Goal: Task Accomplishment & Management: Use online tool/utility

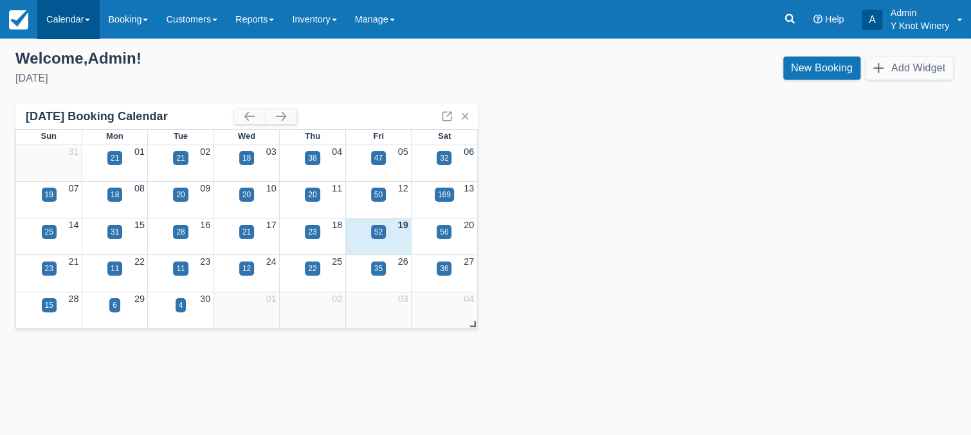
click at [89, 19] on span at bounding box center [87, 20] width 5 height 3
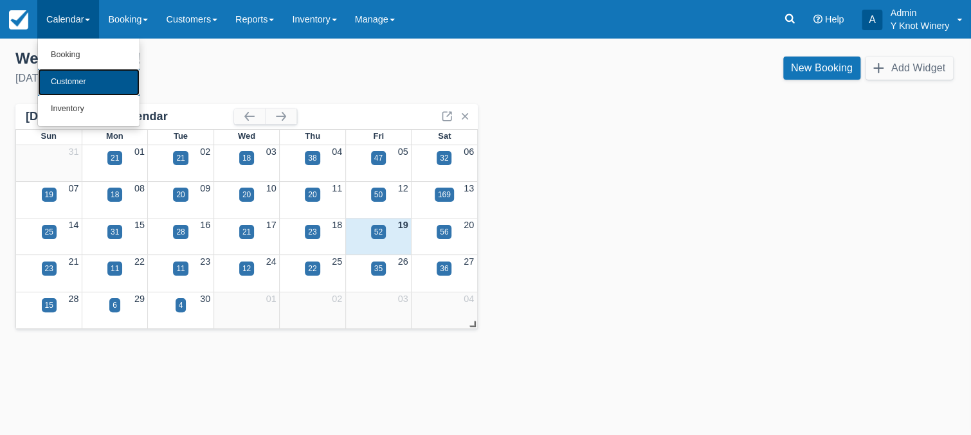
click at [95, 71] on link "Customer" at bounding box center [89, 82] width 102 height 27
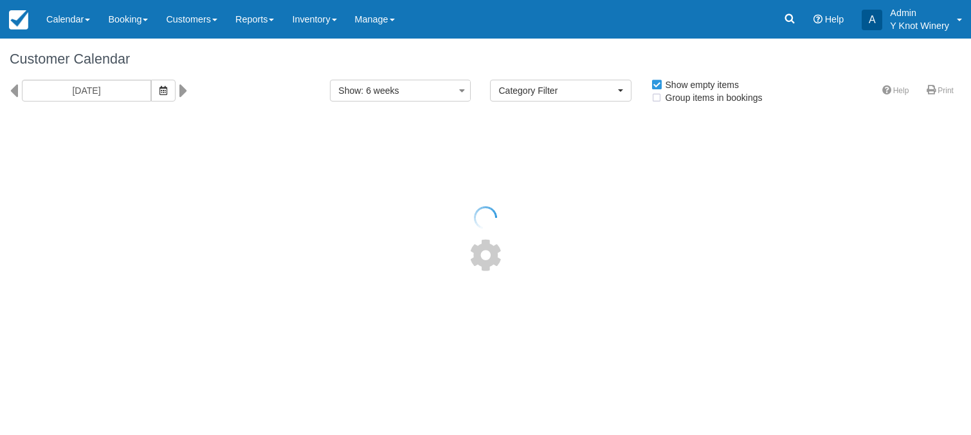
select select
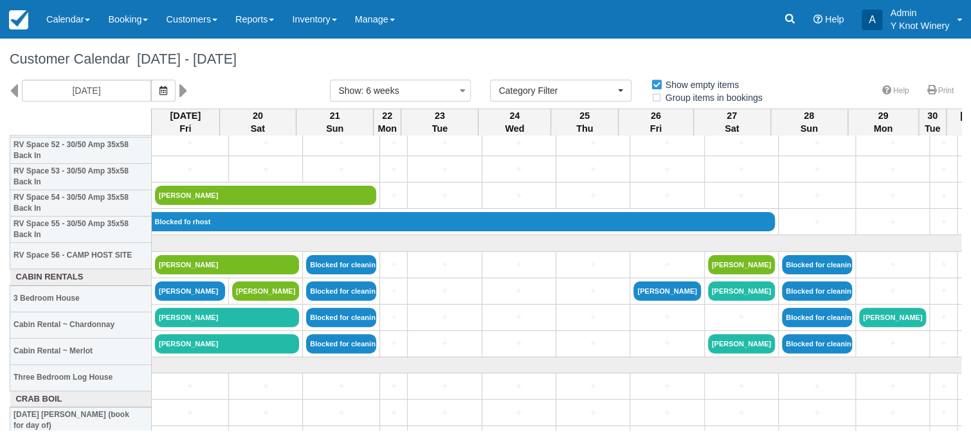
scroll to position [1456, 0]
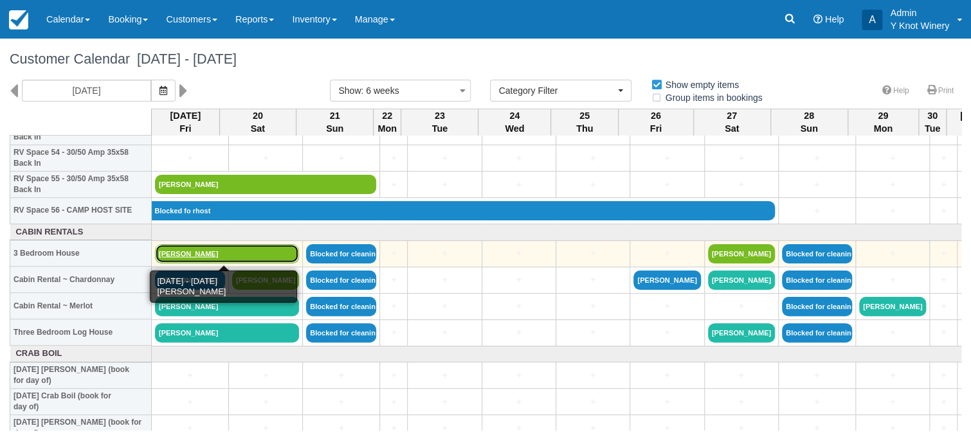
click at [192, 254] on link "Laura Thomas" at bounding box center [227, 253] width 144 height 19
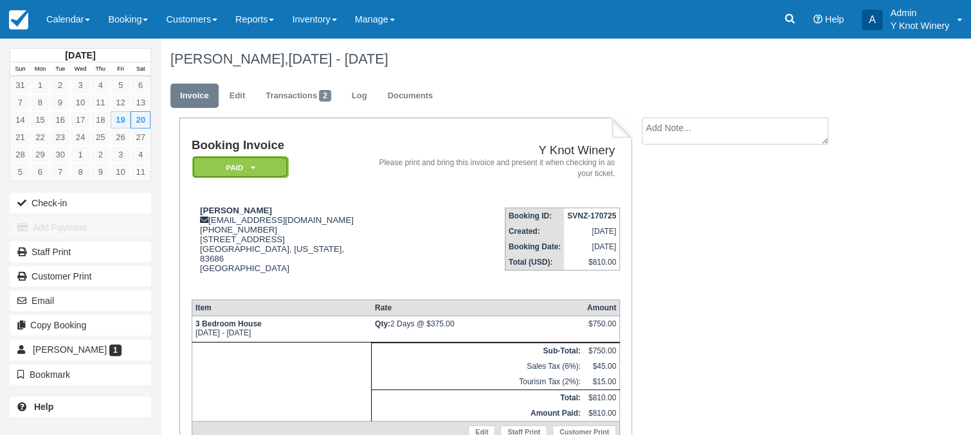
click at [253, 167] on icon at bounding box center [252, 168] width 5 height 8
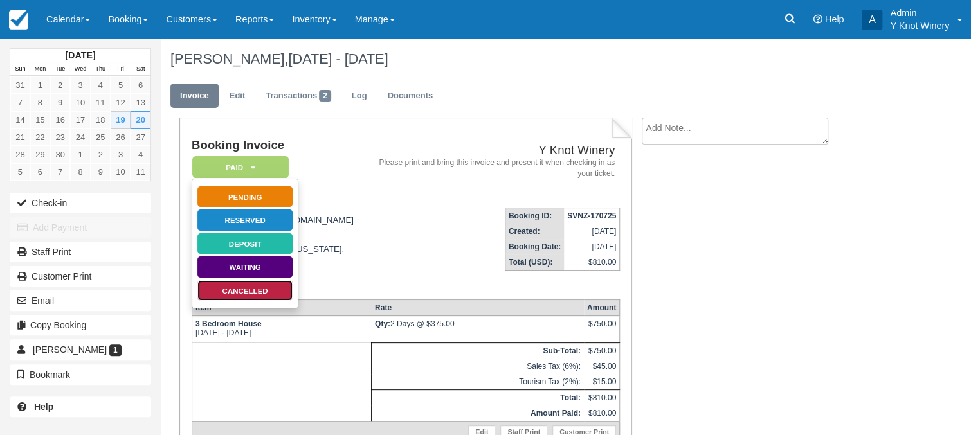
click at [272, 289] on link "Cancelled" at bounding box center [245, 291] width 96 height 23
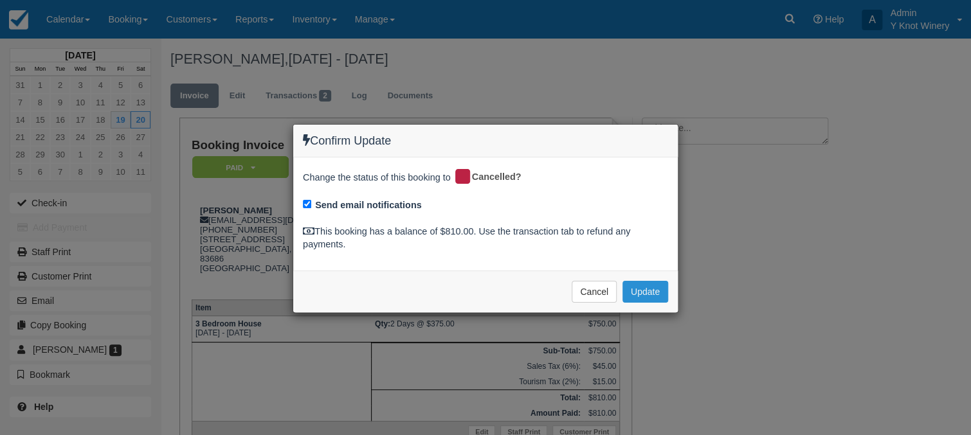
click at [650, 293] on button "Update" at bounding box center [645, 292] width 46 height 22
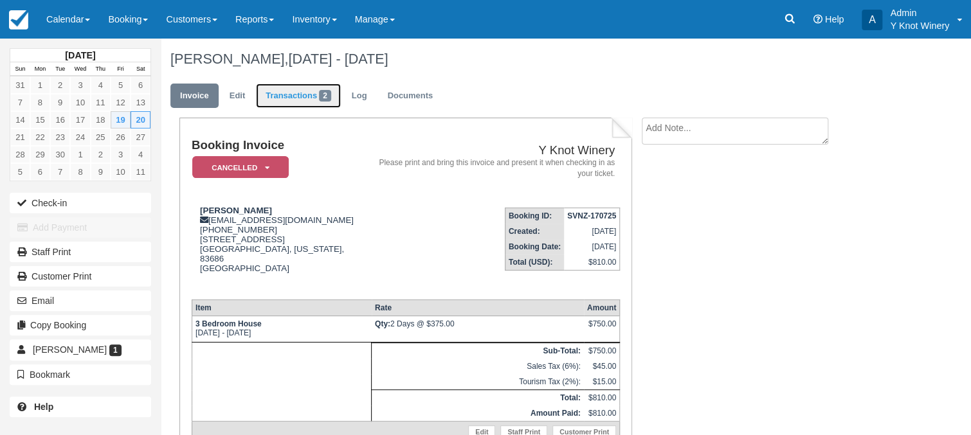
click at [300, 96] on link "Transactions 2" at bounding box center [298, 96] width 85 height 25
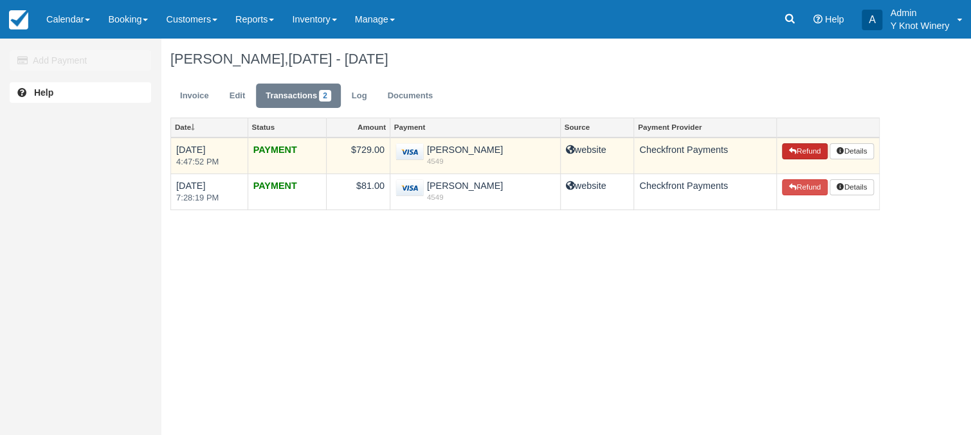
click at [799, 151] on button "Refund" at bounding box center [804, 151] width 45 height 17
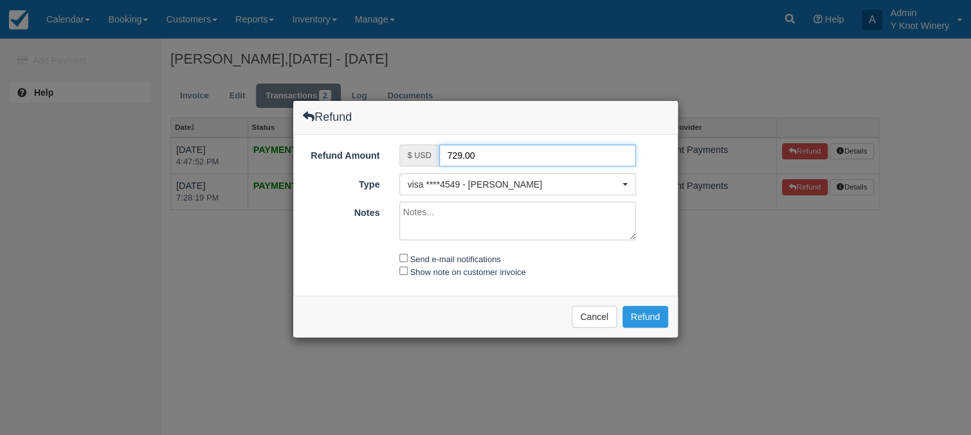
drag, startPoint x: 482, startPoint y: 154, endPoint x: 446, endPoint y: 158, distance: 36.9
click at [446, 158] on input "729.00" at bounding box center [537, 156] width 197 height 22
type input "654.00"
click at [432, 210] on textarea "Notes" at bounding box center [517, 221] width 237 height 39
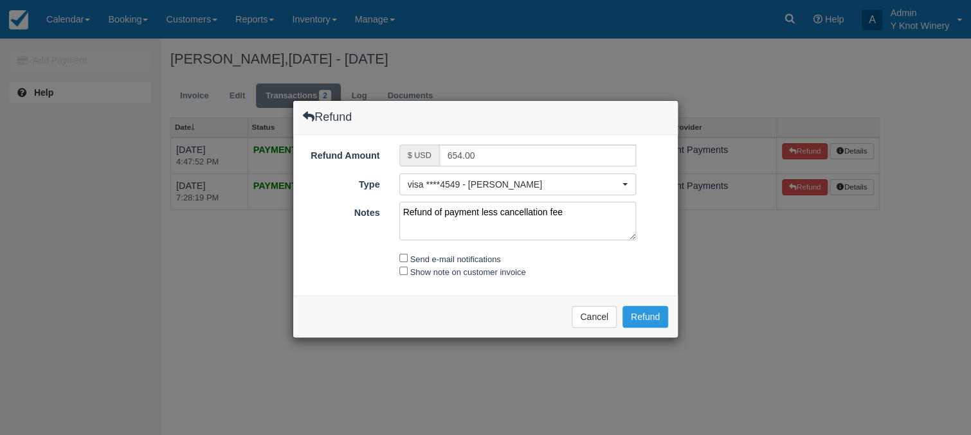
type textarea "Refund of payment less cancellation fee"
click at [404, 254] on input "Send e-mail notifications" at bounding box center [403, 258] width 8 height 8
checkbox input "true"
click at [404, 270] on input "Show note on customer invoice" at bounding box center [403, 271] width 8 height 8
checkbox input "true"
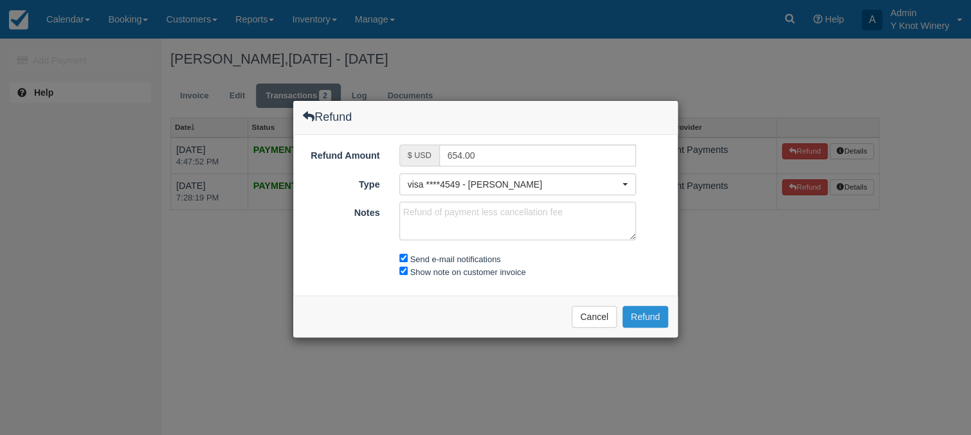
click at [653, 314] on button "Refund" at bounding box center [645, 317] width 46 height 22
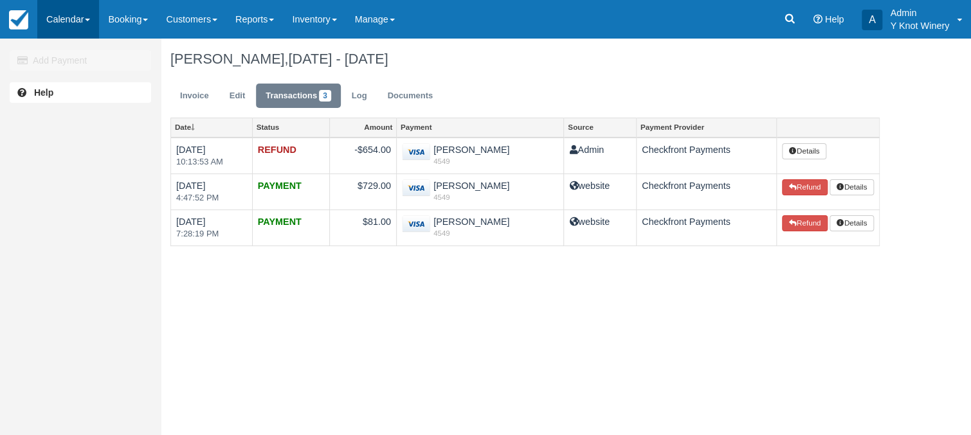
click at [90, 19] on span at bounding box center [87, 20] width 5 height 3
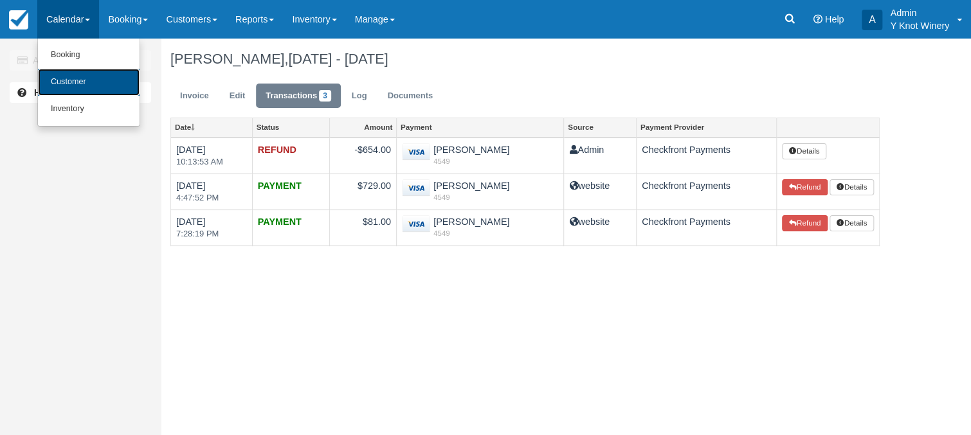
click at [89, 82] on link "Customer" at bounding box center [89, 82] width 102 height 27
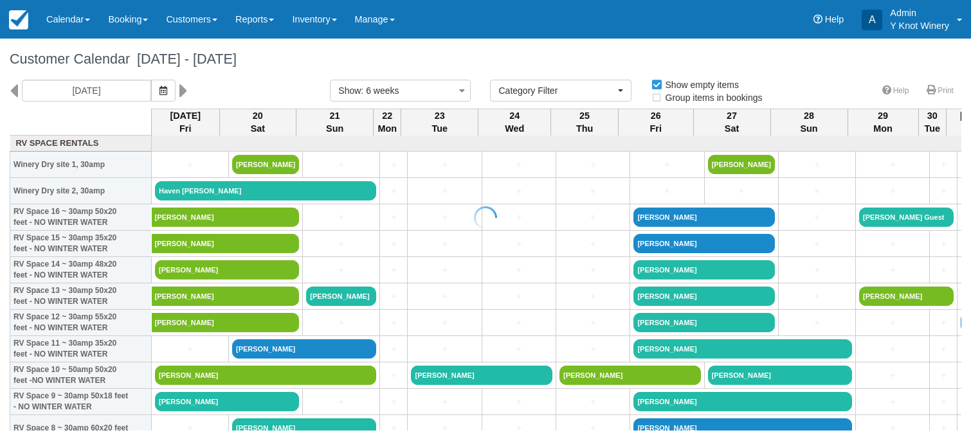
select select
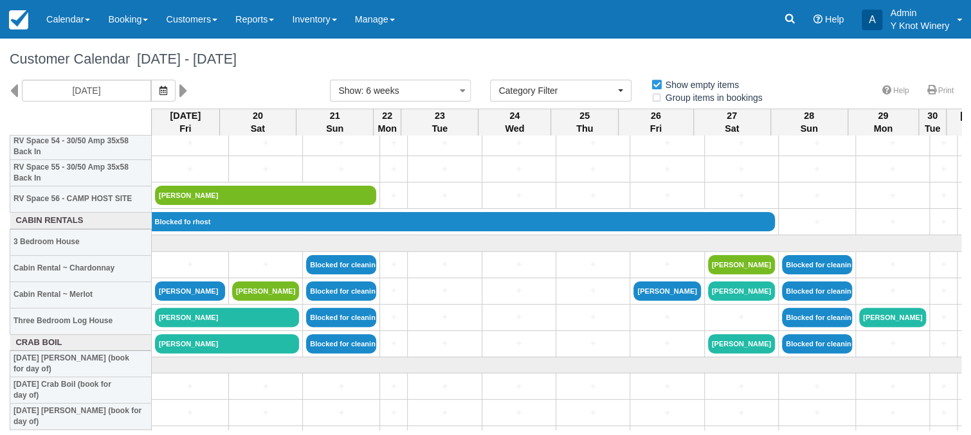
scroll to position [1468, 0]
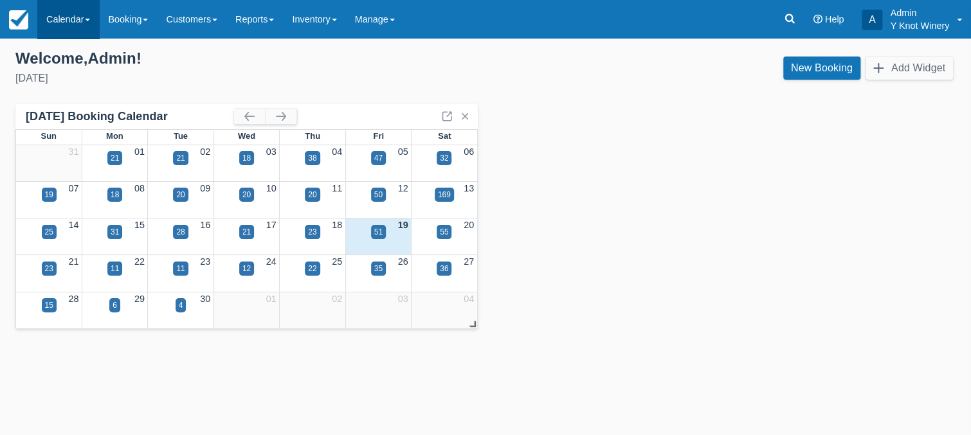
click at [86, 21] on link "Calendar" at bounding box center [68, 19] width 62 height 39
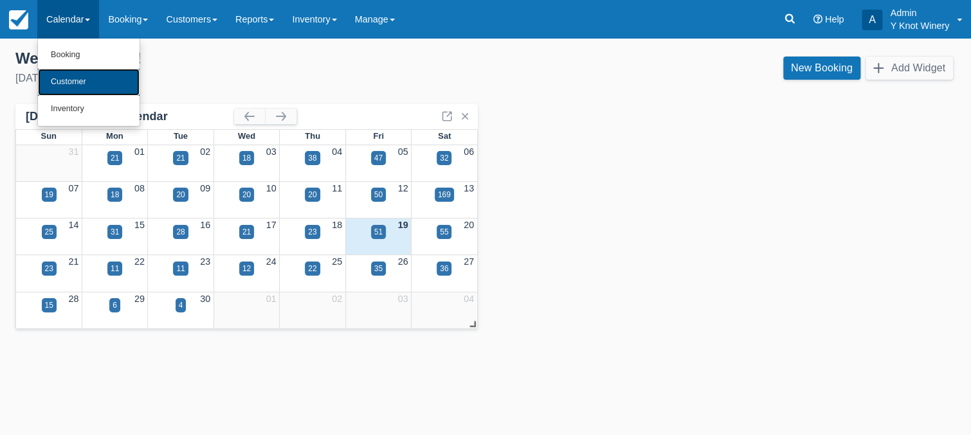
click at [84, 80] on link "Customer" at bounding box center [89, 82] width 102 height 27
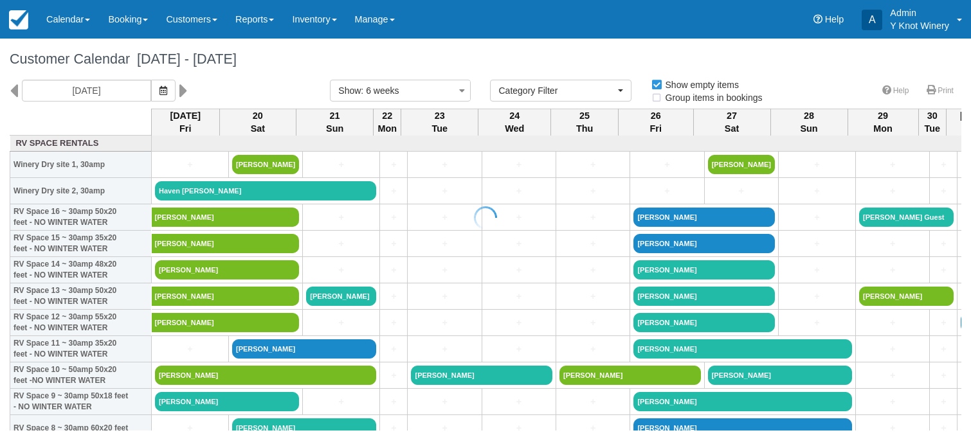
select select
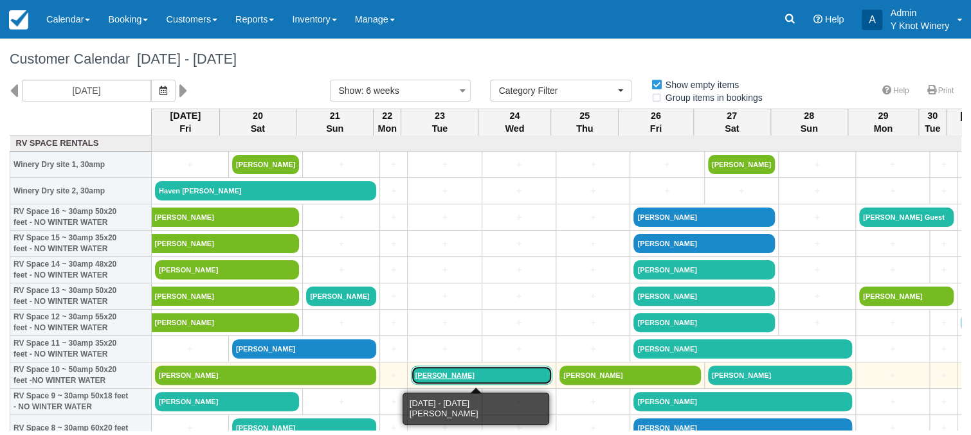
click at [443, 374] on link "Steve Morris" at bounding box center [481, 375] width 141 height 19
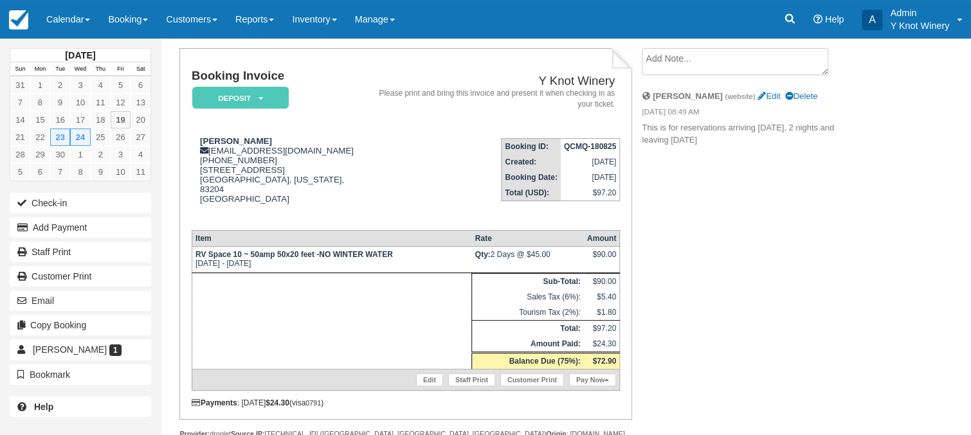
scroll to position [87, 0]
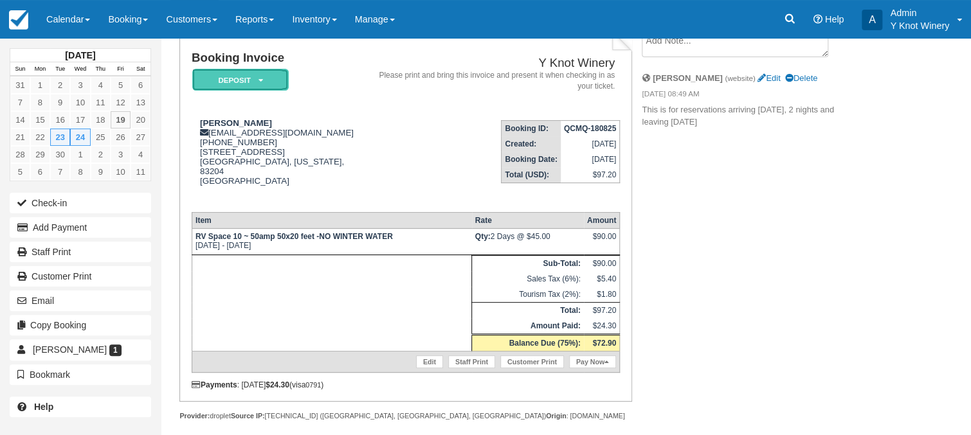
click at [260, 82] on icon at bounding box center [260, 81] width 5 height 8
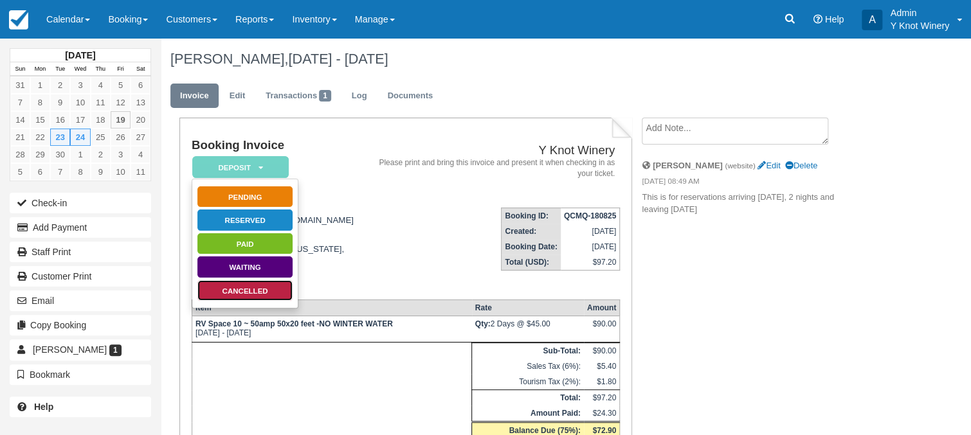
click at [240, 294] on link "Cancelled" at bounding box center [245, 291] width 96 height 23
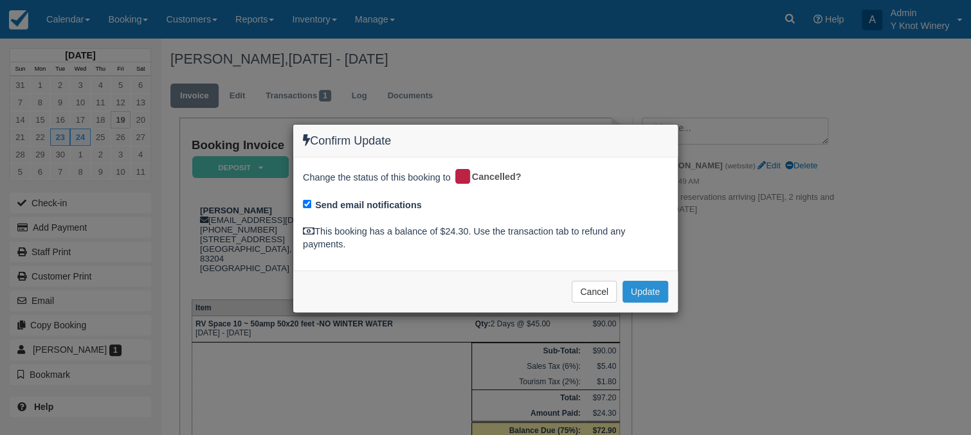
click at [649, 294] on button "Update" at bounding box center [645, 292] width 46 height 22
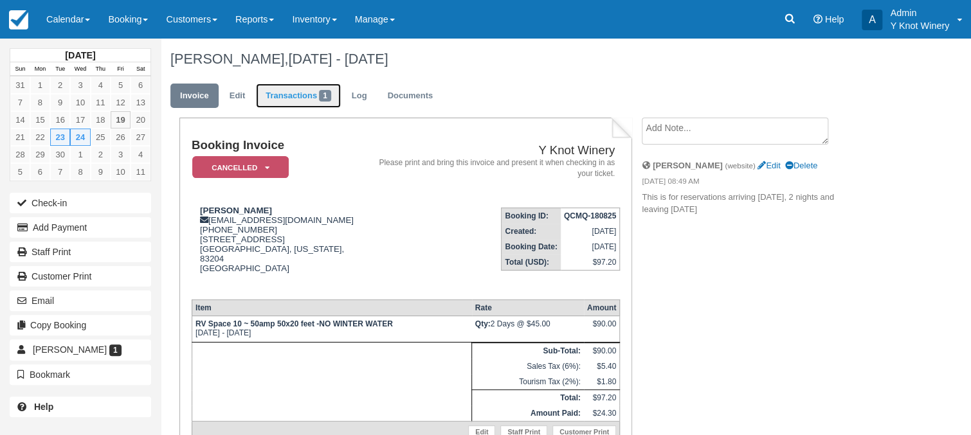
click at [304, 98] on link "Transactions 1" at bounding box center [298, 96] width 85 height 25
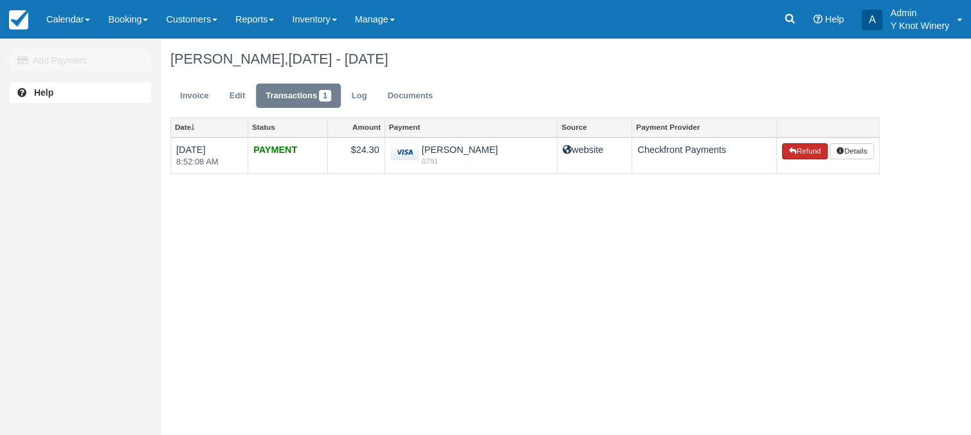
click at [800, 155] on button "Refund" at bounding box center [804, 151] width 45 height 17
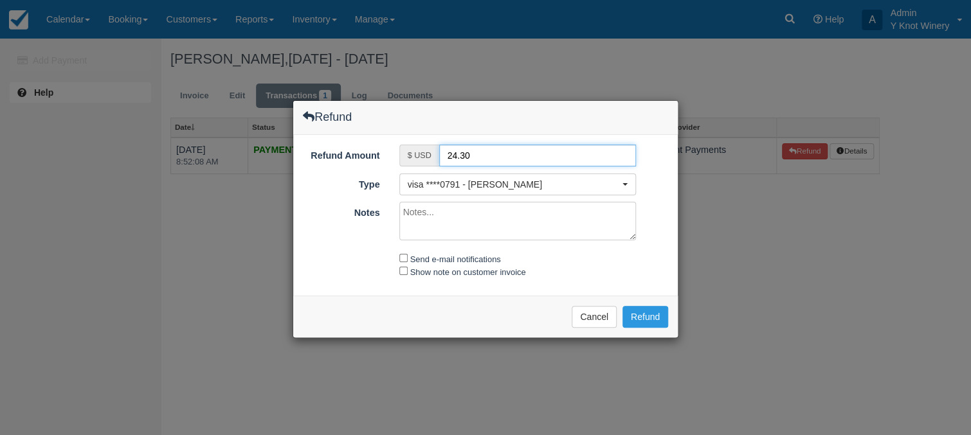
click at [481, 154] on input "24.30" at bounding box center [537, 156] width 197 height 22
click at [452, 152] on input "24.30" at bounding box center [537, 156] width 197 height 22
type input "4.30"
click at [432, 213] on textarea "Notes" at bounding box center [517, 221] width 237 height 39
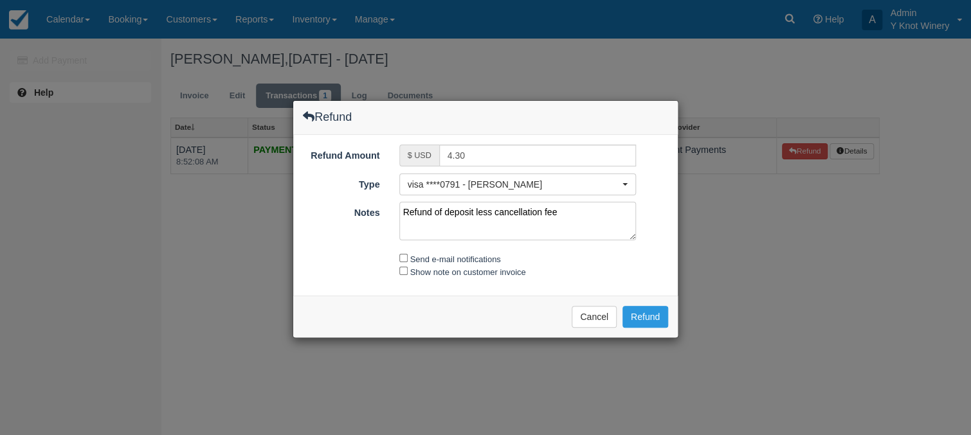
type textarea "Refund of deposit less cancellation fee"
click at [402, 255] on input "Send e-mail notifications" at bounding box center [403, 258] width 8 height 8
checkbox input "true"
click at [402, 272] on input "Show note on customer invoice" at bounding box center [403, 271] width 8 height 8
checkbox input "true"
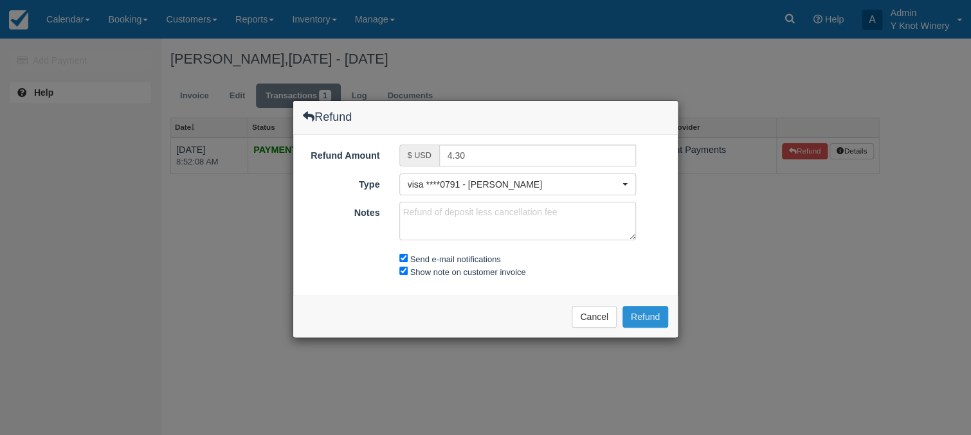
click at [644, 314] on button "Refund" at bounding box center [645, 317] width 46 height 22
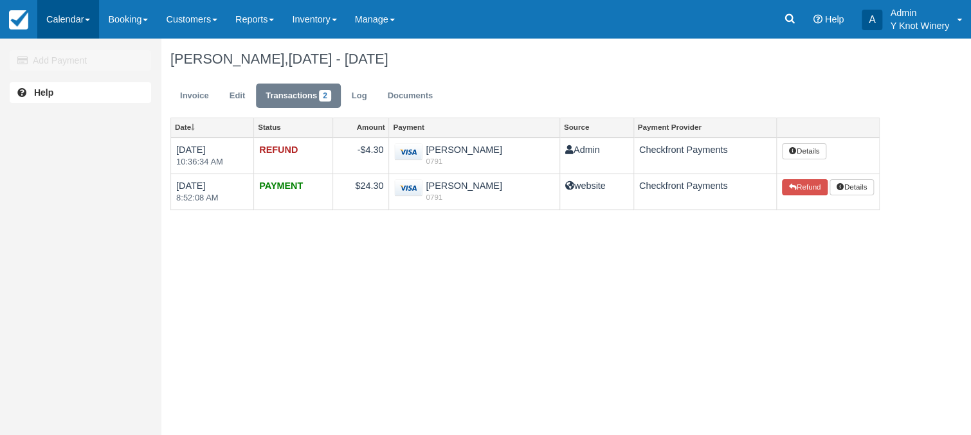
click at [82, 17] on link "Calendar" at bounding box center [68, 19] width 62 height 39
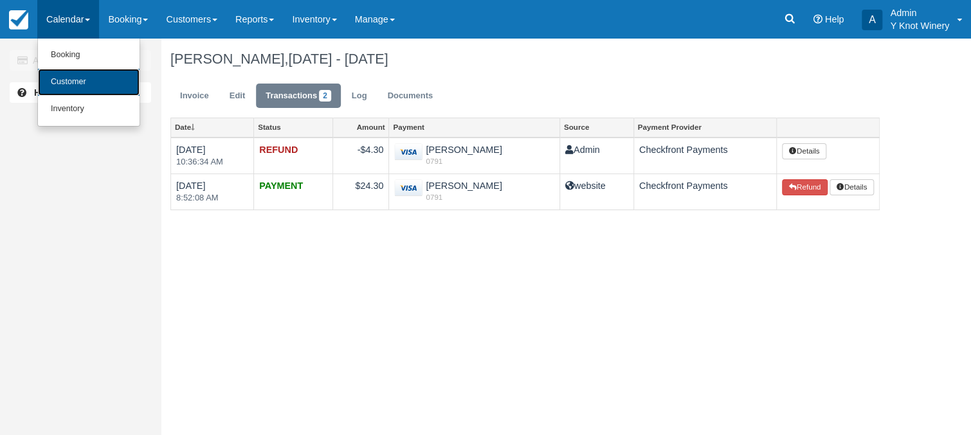
click at [84, 86] on link "Customer" at bounding box center [89, 82] width 102 height 27
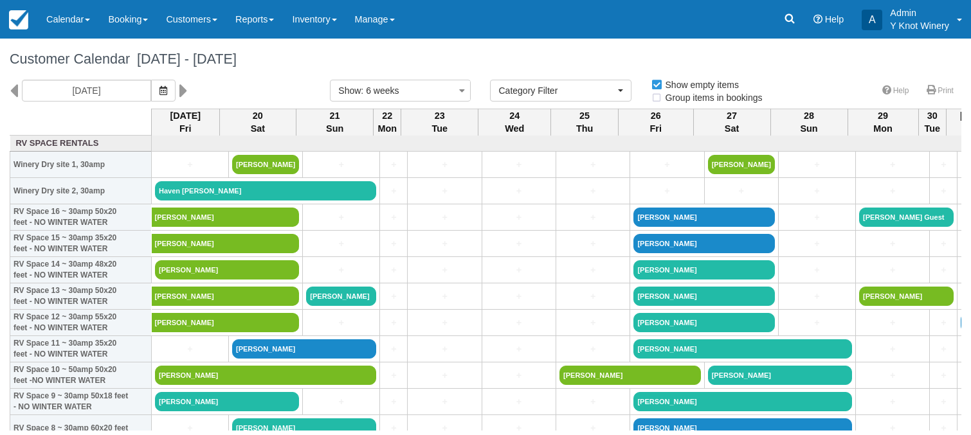
select select
click at [274, 21] on span at bounding box center [271, 20] width 5 height 3
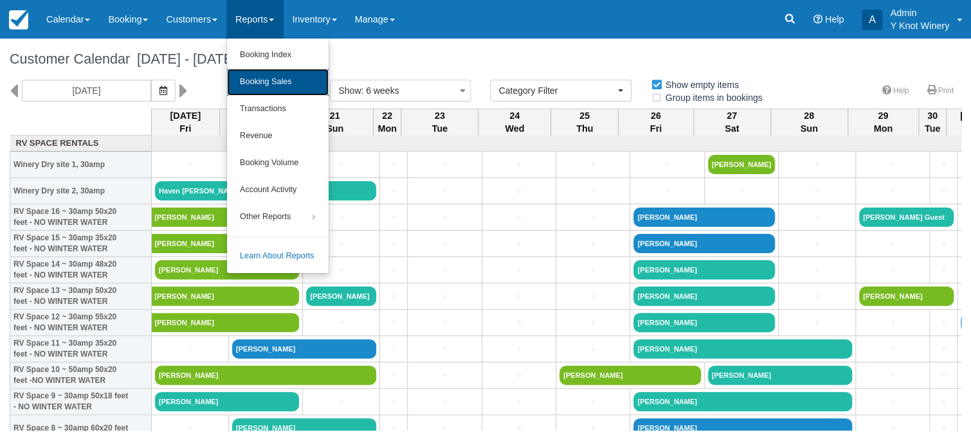
click at [273, 81] on link "Booking Sales" at bounding box center [278, 82] width 102 height 27
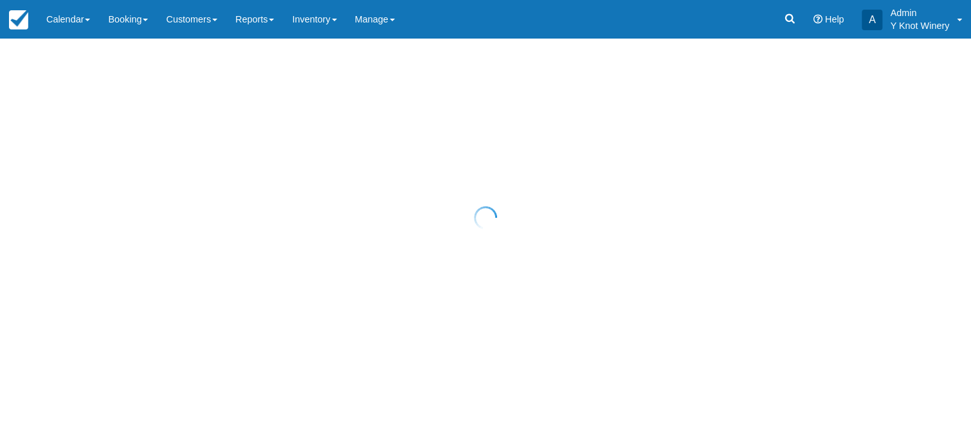
select select "20"
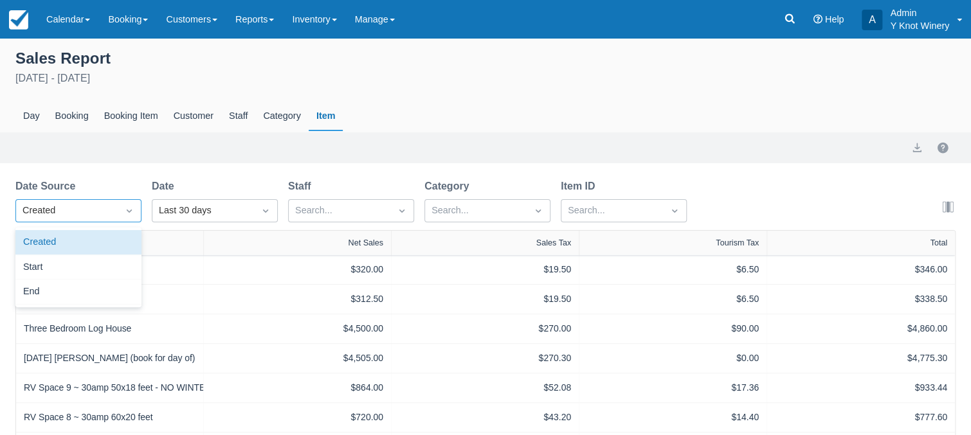
click at [130, 212] on icon "Dropdown icon" at bounding box center [129, 211] width 5 height 3
click at [120, 262] on div "Start" at bounding box center [78, 267] width 126 height 25
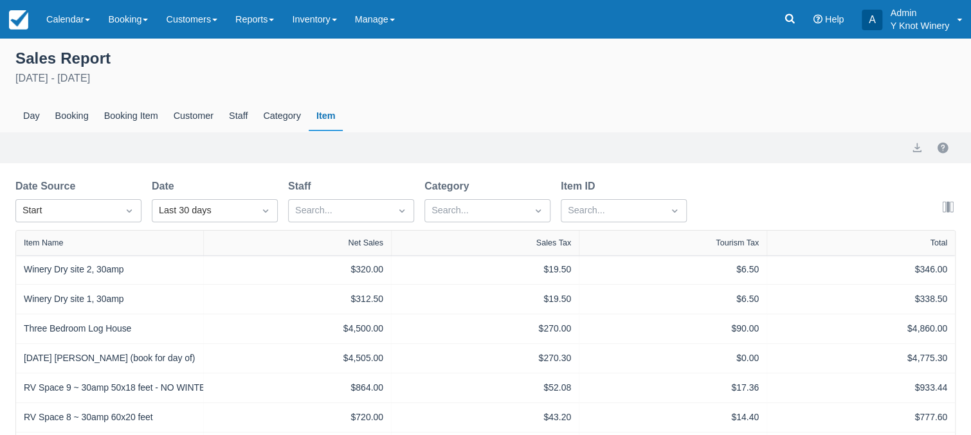
select select "20"
click at [265, 212] on icon "Dropdown icon" at bounding box center [265, 211] width 5 height 3
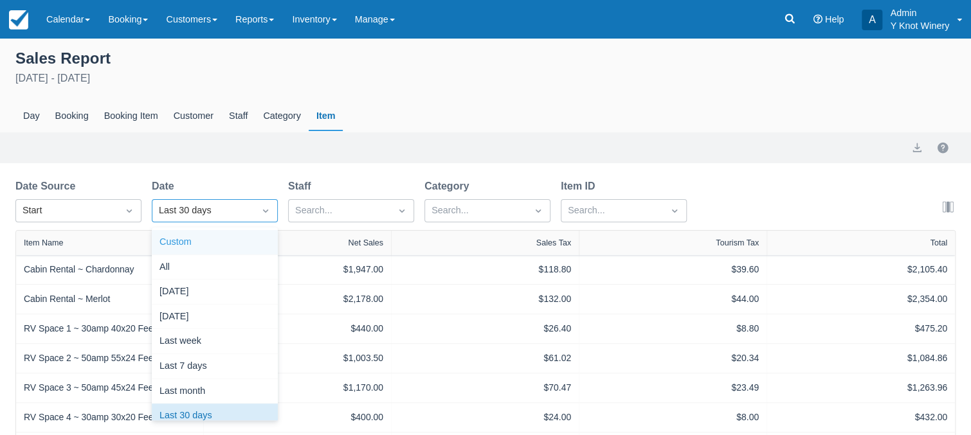
click at [230, 243] on div "Custom" at bounding box center [215, 242] width 126 height 25
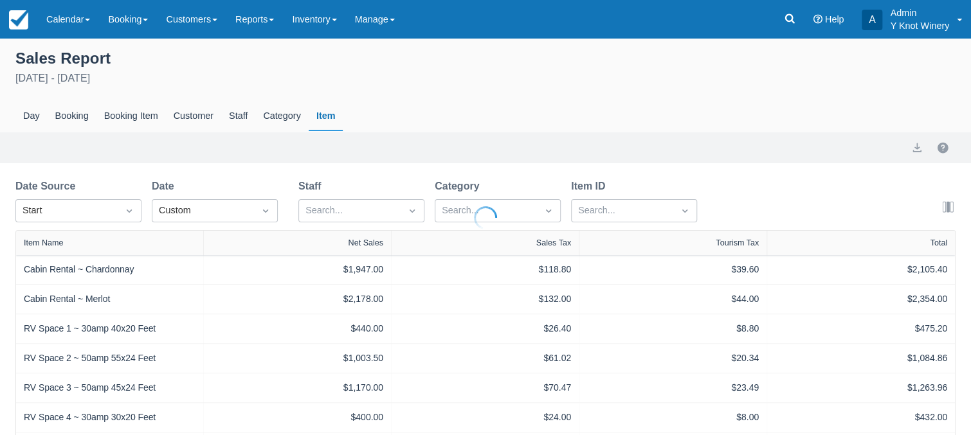
select select "20"
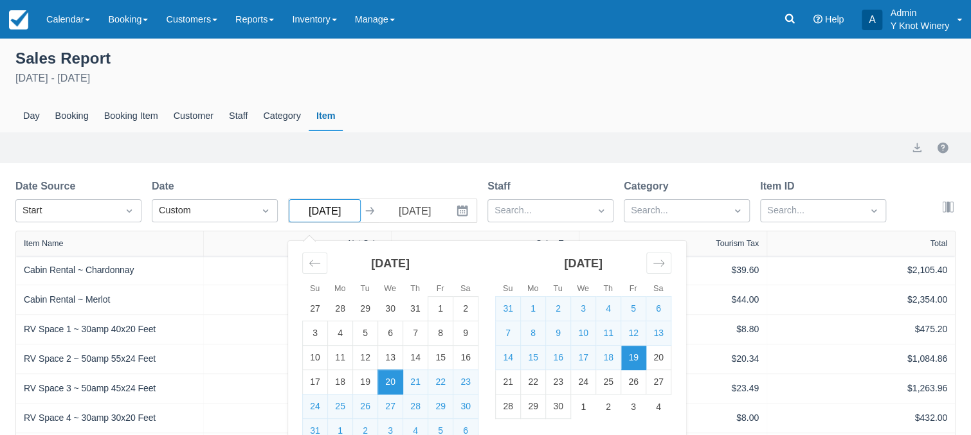
click at [344, 210] on input "08/20/25" at bounding box center [325, 210] width 72 height 23
click at [313, 266] on icon "Move backward to switch to the previous month." at bounding box center [315, 263] width 12 height 12
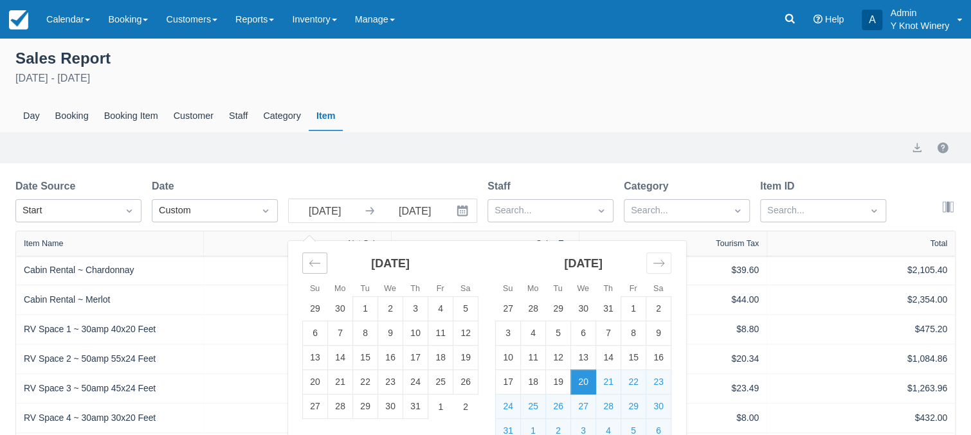
click at [313, 266] on icon "Move backward to switch to the previous month." at bounding box center [315, 263] width 12 height 12
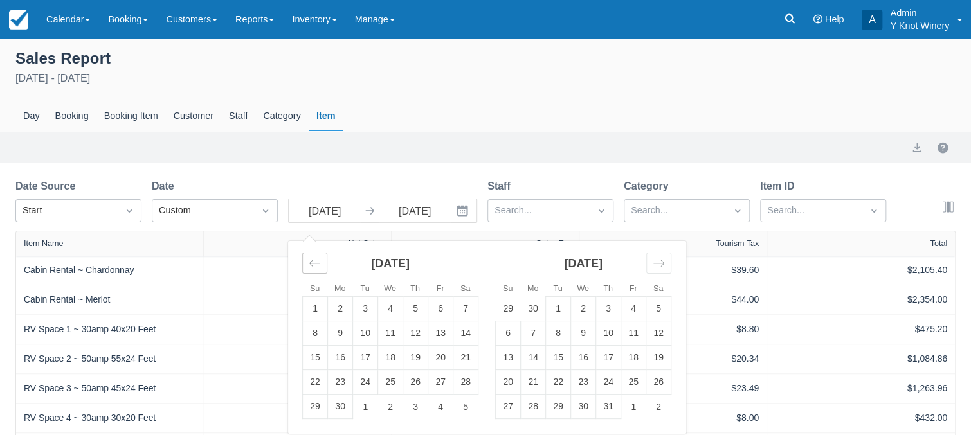
click at [313, 266] on icon "Move backward to switch to the previous month." at bounding box center [315, 263] width 12 height 12
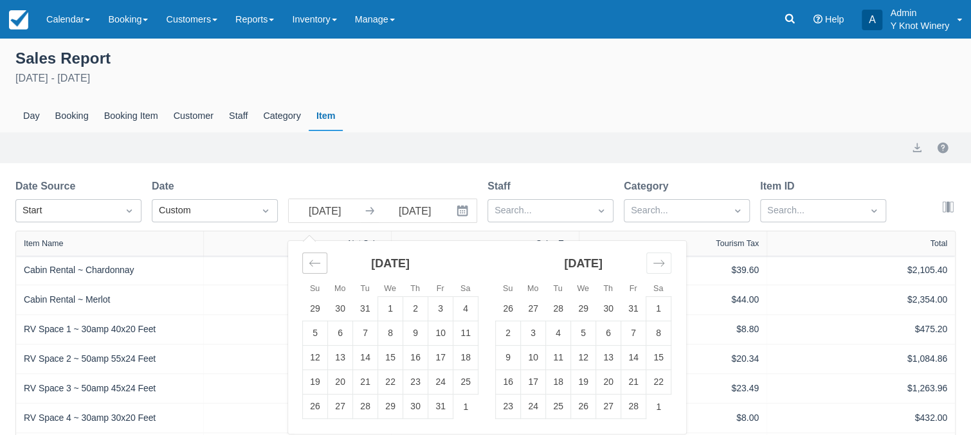
click at [313, 266] on icon "Move backward to switch to the previous month." at bounding box center [315, 263] width 12 height 12
click at [315, 312] on td "1" at bounding box center [315, 309] width 25 height 24
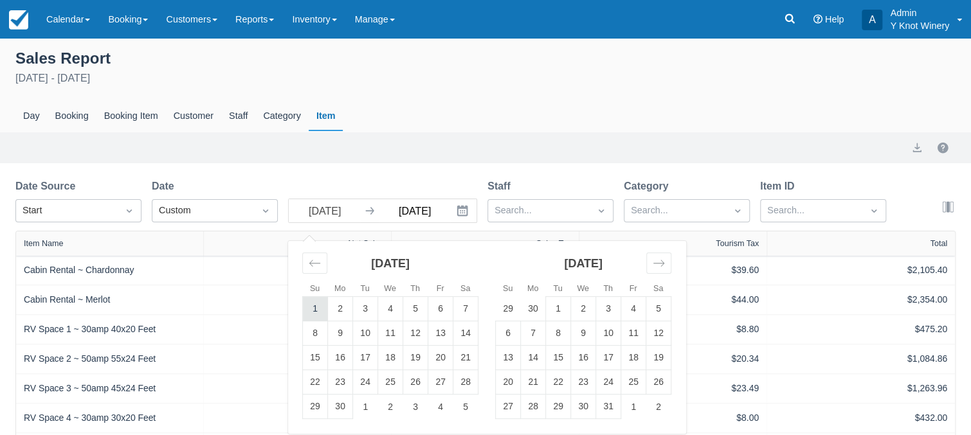
type input "09/01/24"
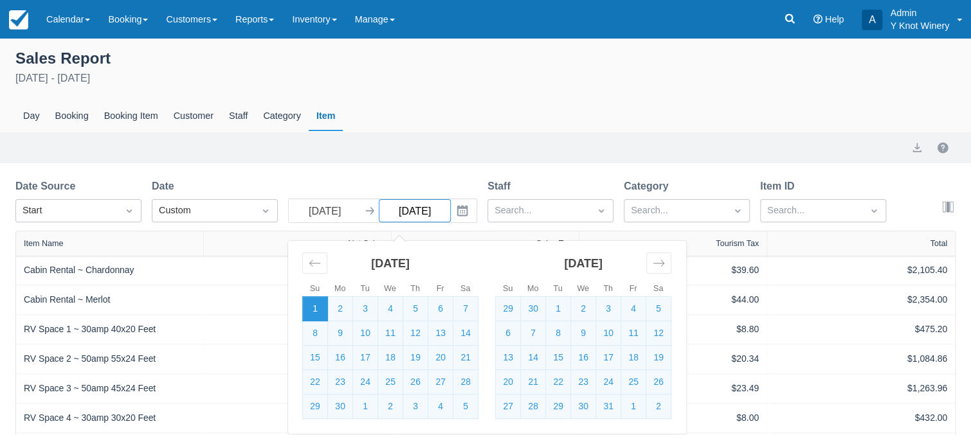
select select "20"
click at [457, 210] on icon "Interact with the calendar and add the check-in date for your trip." at bounding box center [462, 211] width 11 height 11
click at [429, 211] on input "09/19/25" at bounding box center [415, 210] width 72 height 23
click at [345, 412] on td "30" at bounding box center [340, 407] width 25 height 24
type input "09/30/24"
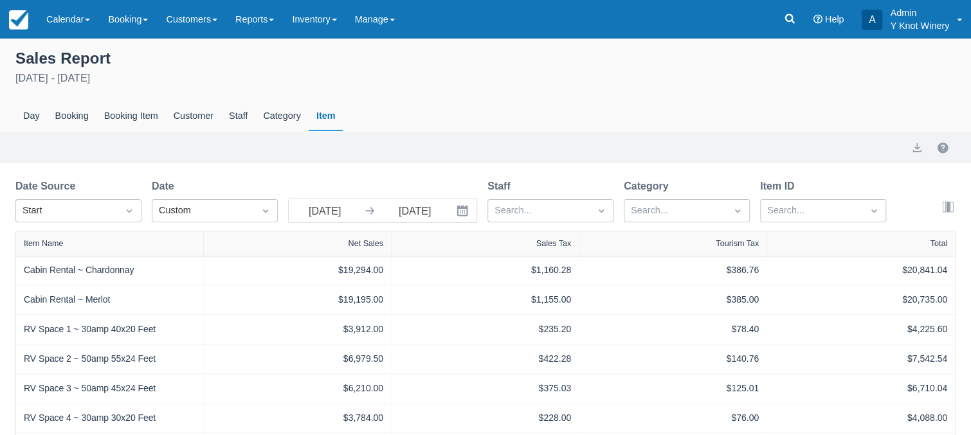
select select "20"
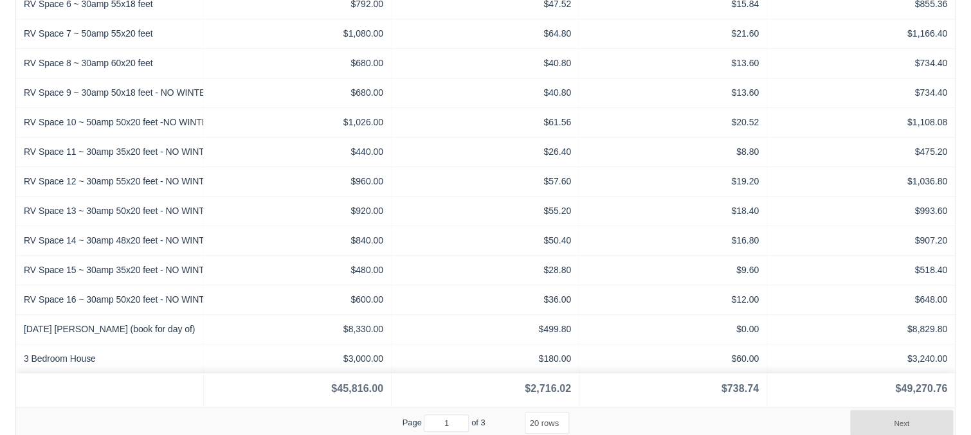
scroll to position [474, 0]
click at [912, 423] on button "Next" at bounding box center [901, 423] width 103 height 26
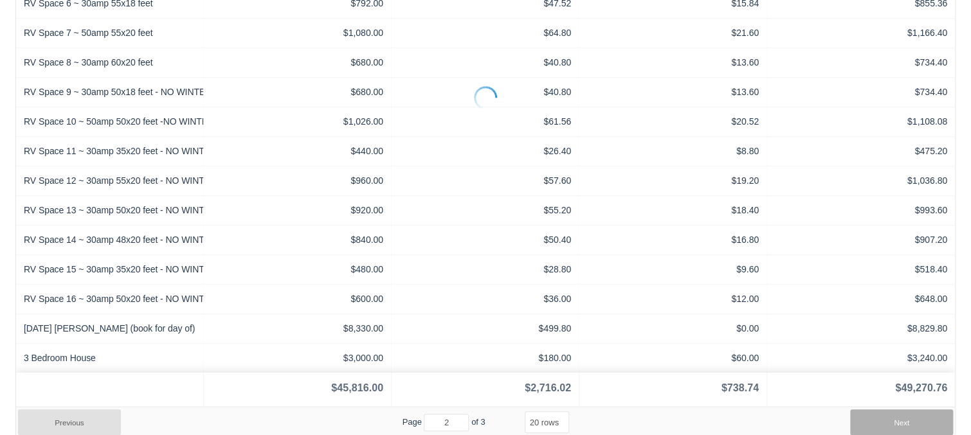
scroll to position [440, 0]
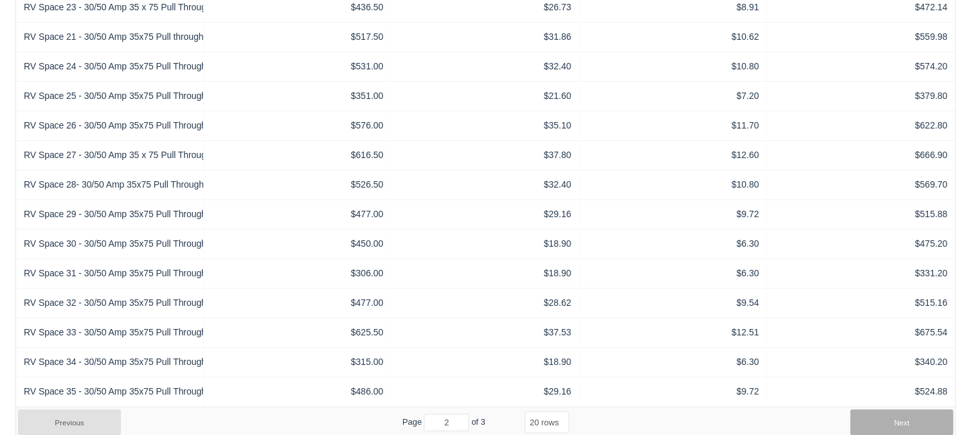
click at [912, 423] on button "Next" at bounding box center [901, 423] width 103 height 26
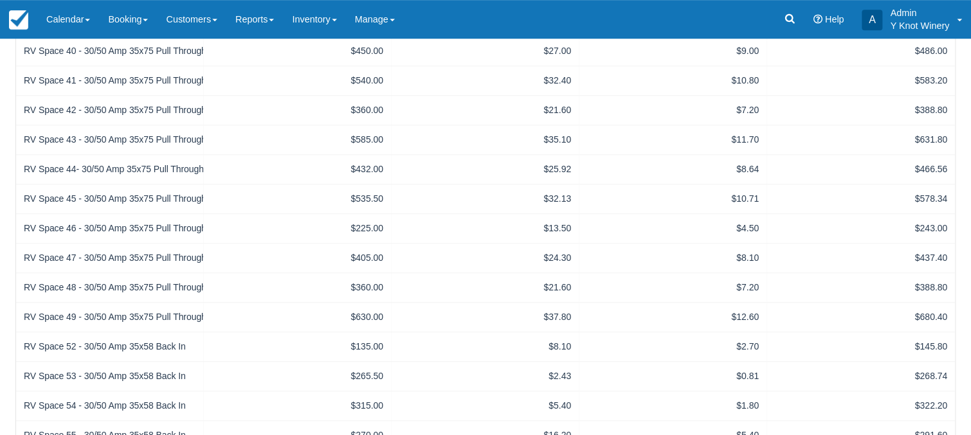
scroll to position [411, 0]
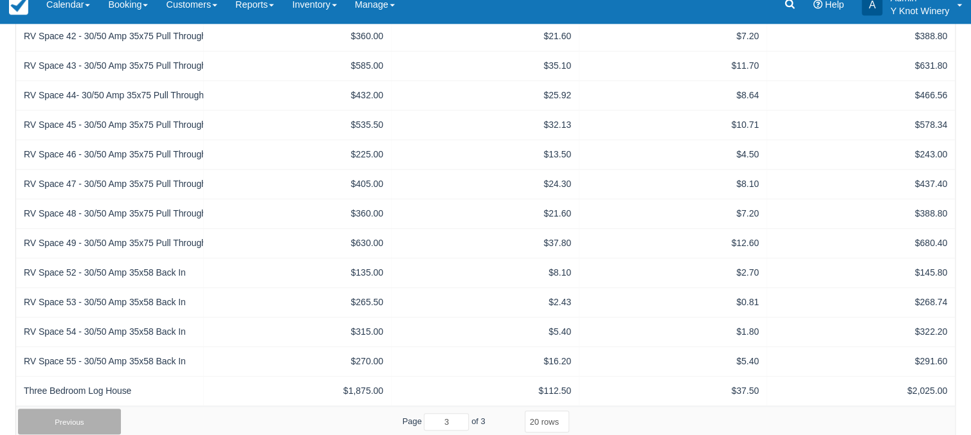
click at [83, 420] on button "Previous" at bounding box center [69, 422] width 103 height 26
type input "2"
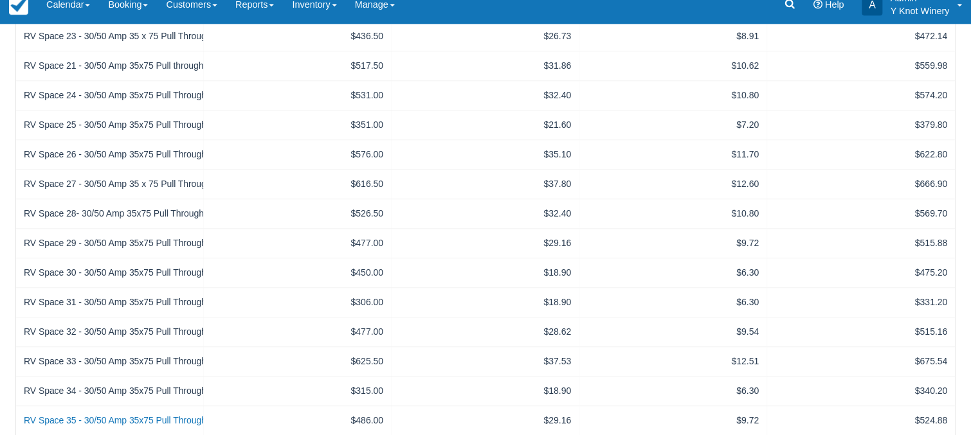
click at [83, 420] on link "RV Space 35 - 30/50 Amp 35x75 Pull Through" at bounding box center [115, 421] width 183 height 14
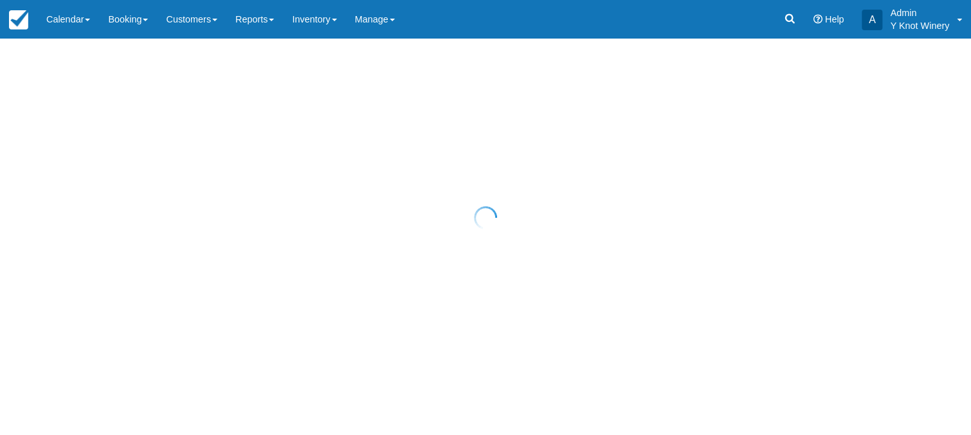
scroll to position [411, 0]
select select "20"
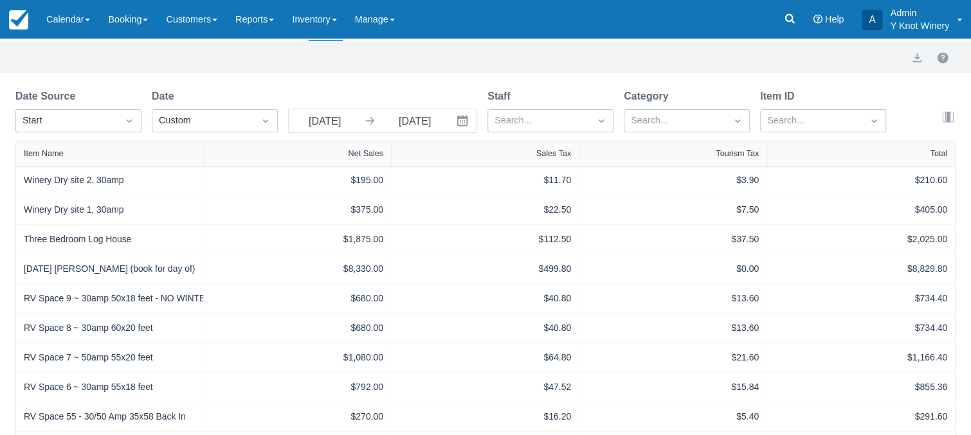
scroll to position [0, 0]
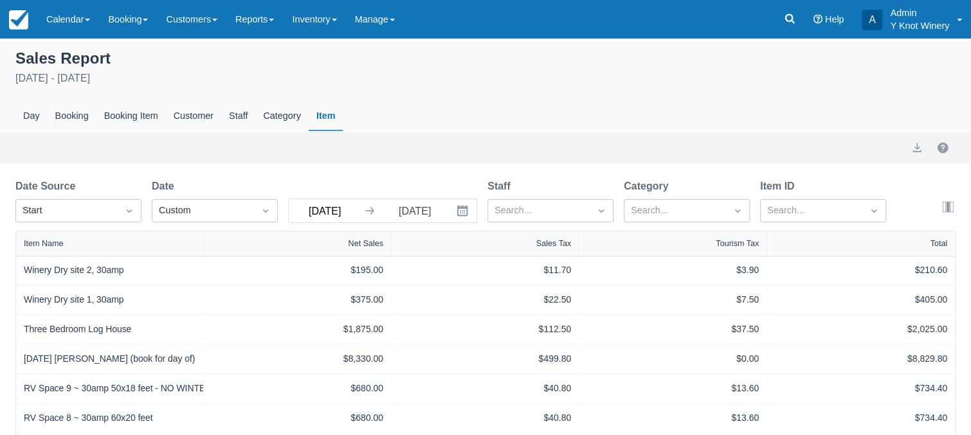
click at [327, 212] on input "09/01/24" at bounding box center [325, 210] width 72 height 23
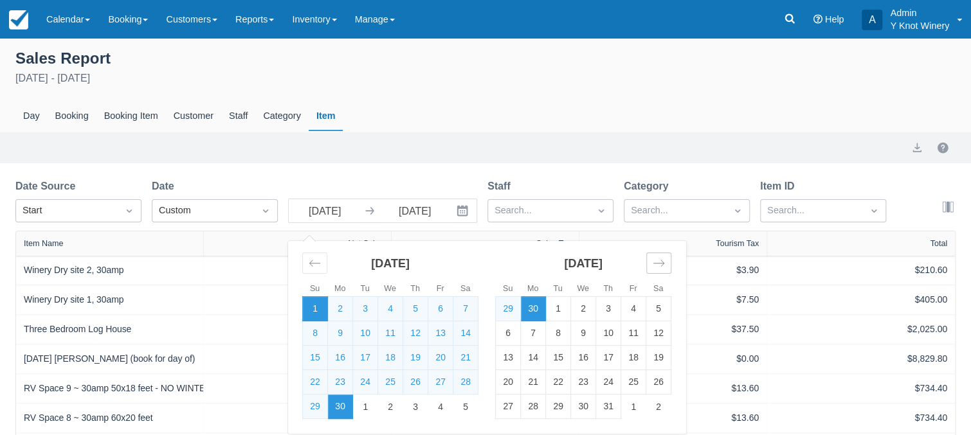
click at [660, 266] on icon "Move forward to switch to the next month." at bounding box center [659, 263] width 12 height 12
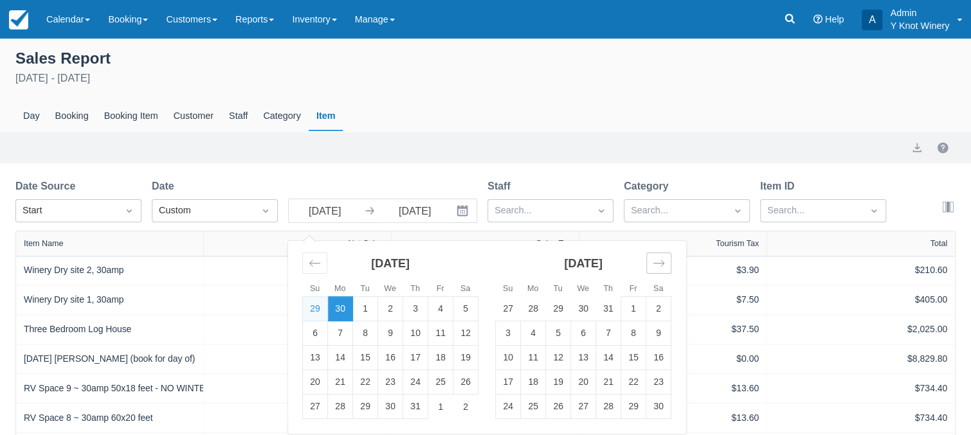
click at [660, 266] on icon "Move forward to switch to the next month." at bounding box center [659, 263] width 12 height 12
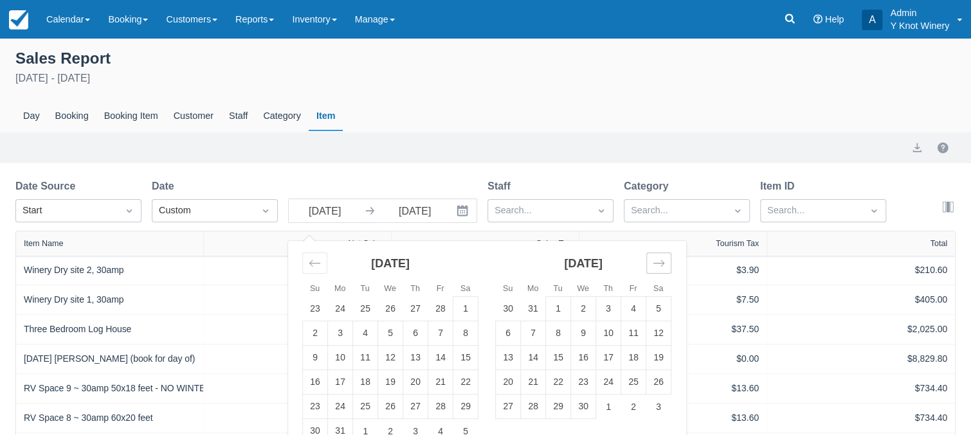
click at [660, 266] on icon "Move forward to switch to the next month." at bounding box center [659, 263] width 12 height 12
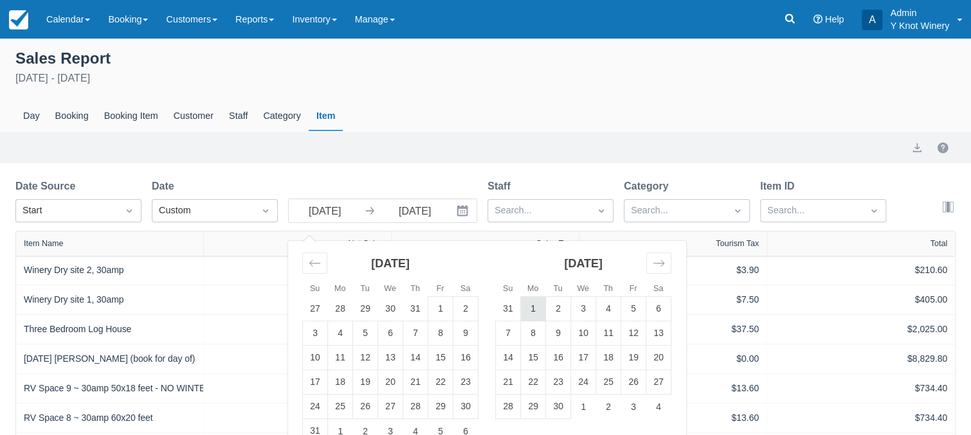
click at [531, 311] on td "1" at bounding box center [533, 309] width 25 height 24
type input "09/01/25"
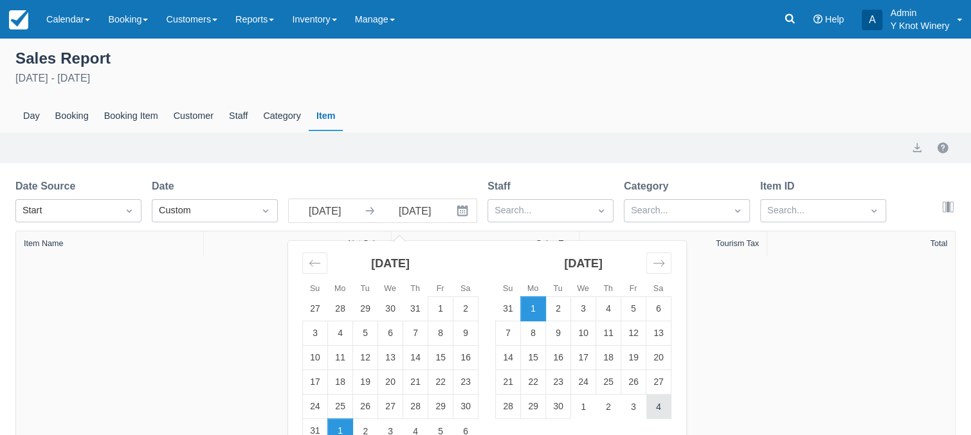
click at [656, 408] on td "4" at bounding box center [658, 407] width 25 height 24
type input "10/04/25"
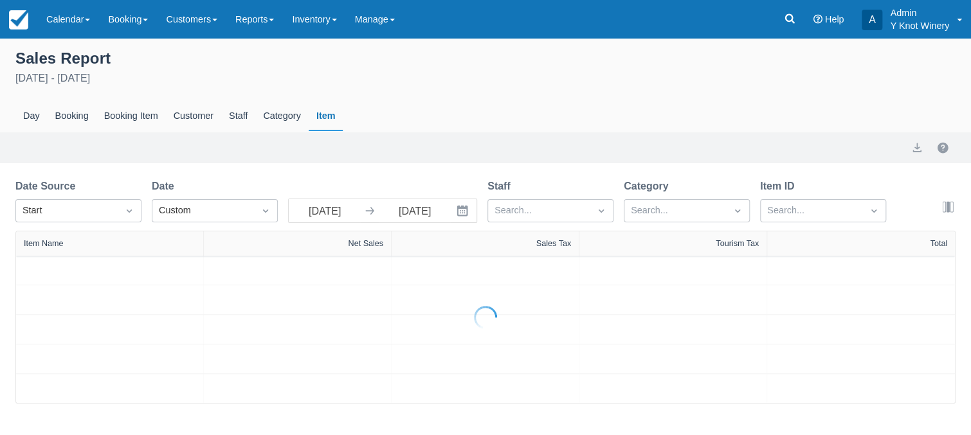
select select "20"
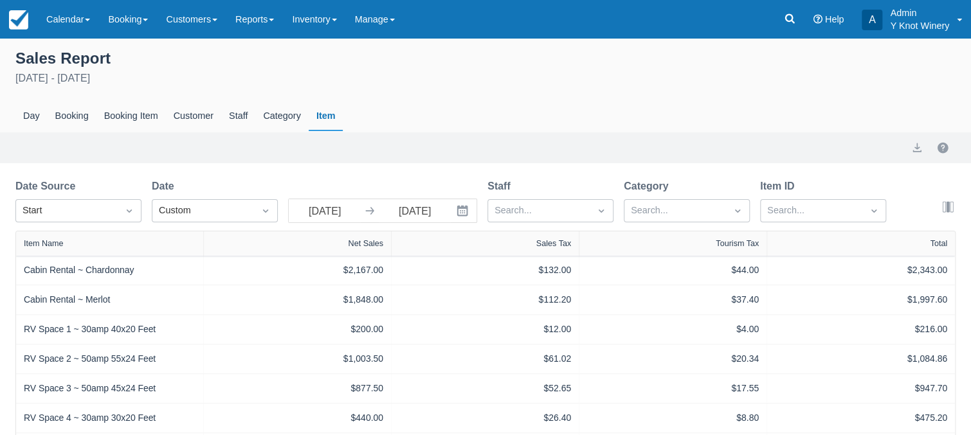
click at [460, 215] on icon "Interact with the calendar and add the check-in date for your trip." at bounding box center [462, 210] width 13 height 13
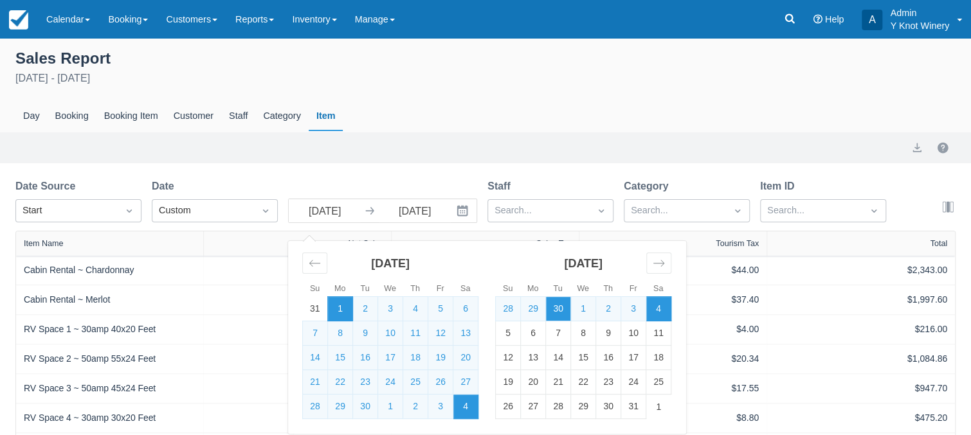
click at [559, 312] on td "30" at bounding box center [558, 309] width 25 height 24
type input "09/30/25"
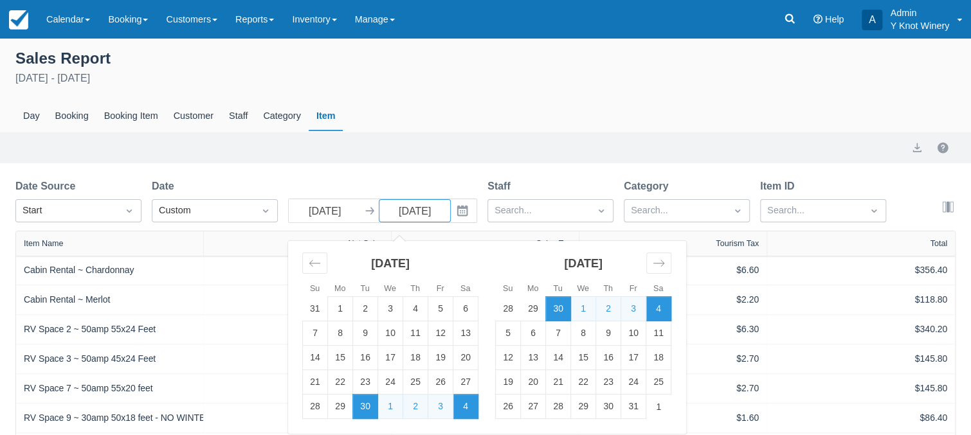
click at [563, 310] on td "30" at bounding box center [558, 309] width 25 height 24
type input "09/30/25"
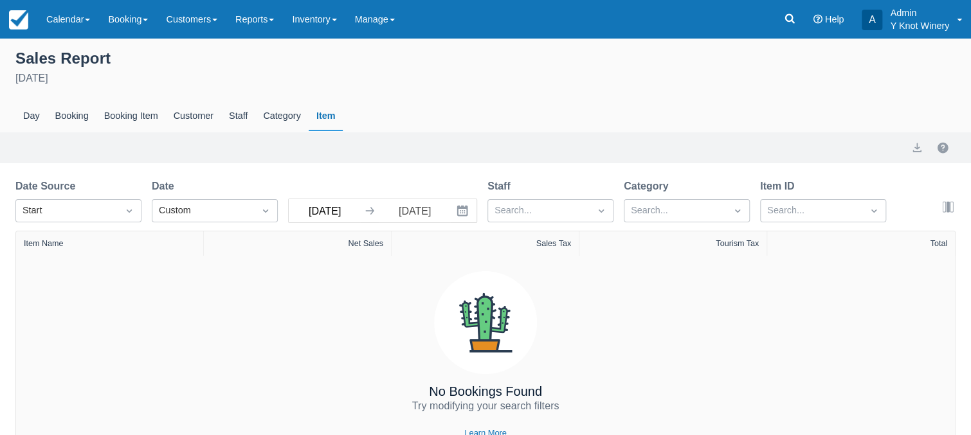
click at [333, 210] on input "09/30/25" at bounding box center [325, 210] width 72 height 23
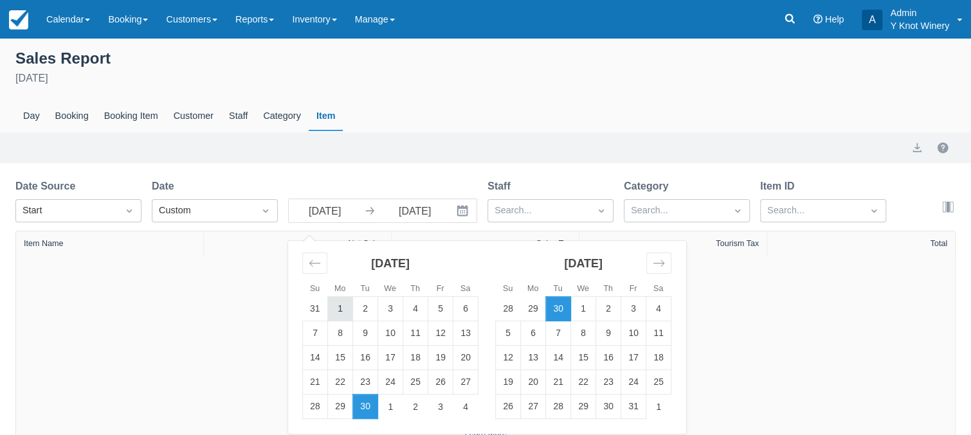
click at [336, 305] on td "1" at bounding box center [340, 309] width 25 height 24
type input "09/01/25"
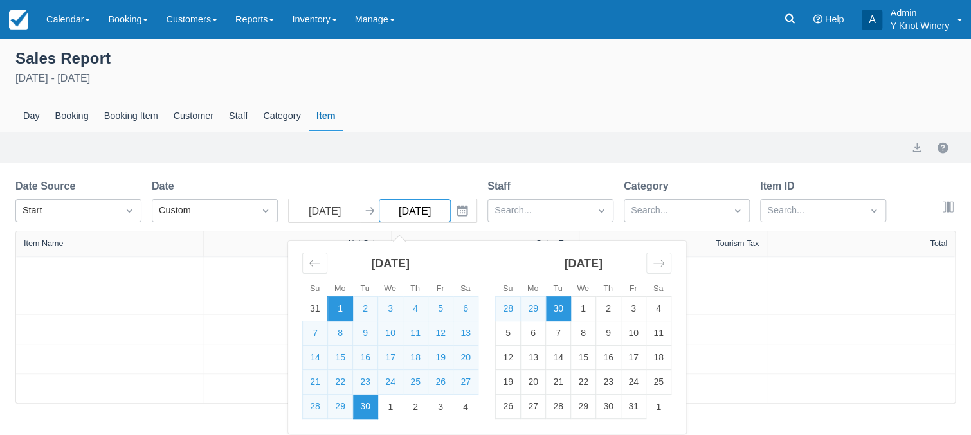
select select "20"
